Goal: Task Accomplishment & Management: Manage account settings

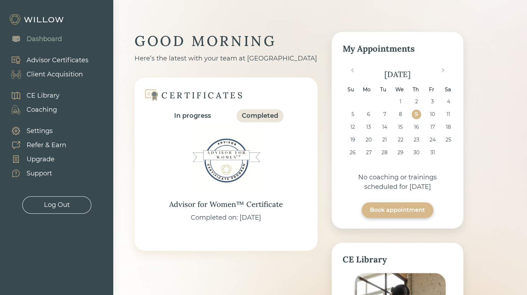
click at [49, 79] on div "Client Acquisition" at bounding box center [55, 75] width 56 height 10
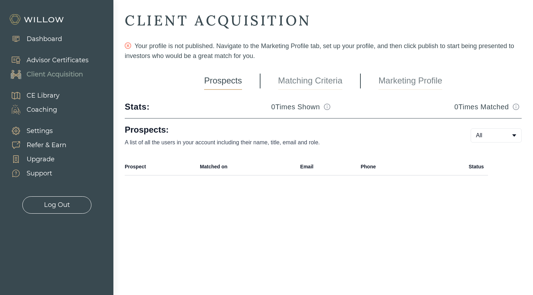
click at [414, 79] on link "Marketing Profile" at bounding box center [410, 81] width 64 height 18
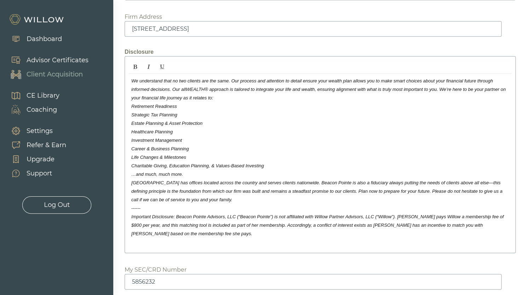
scroll to position [1107, 0]
